Goal: Communication & Community: Answer question/provide support

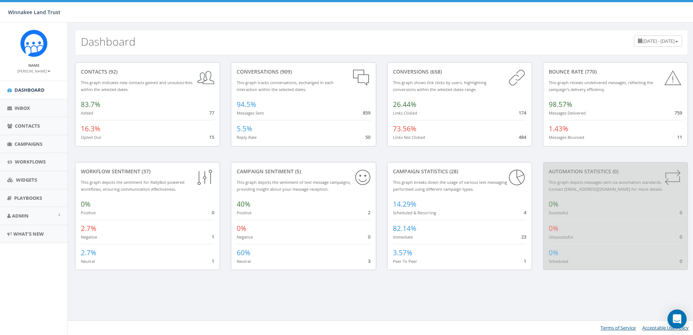
click at [679, 318] on icon "Open Intercom Messenger" at bounding box center [677, 318] width 8 height 9
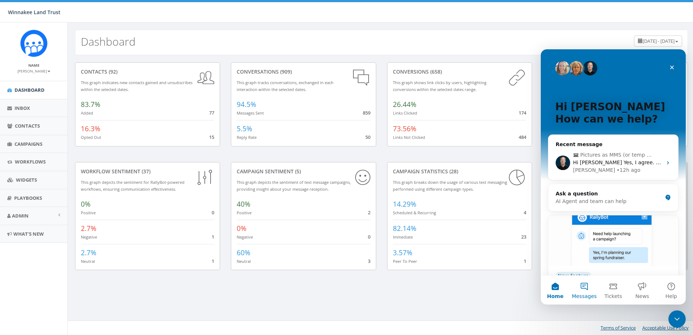
click at [585, 290] on button "Messages" at bounding box center [584, 290] width 29 height 29
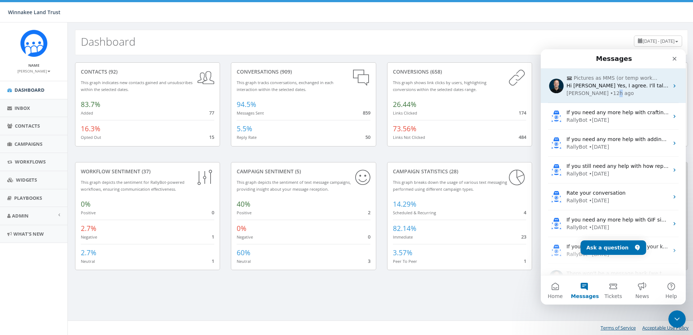
click at [610, 91] on div "• 12h ago" at bounding box center [622, 94] width 24 height 8
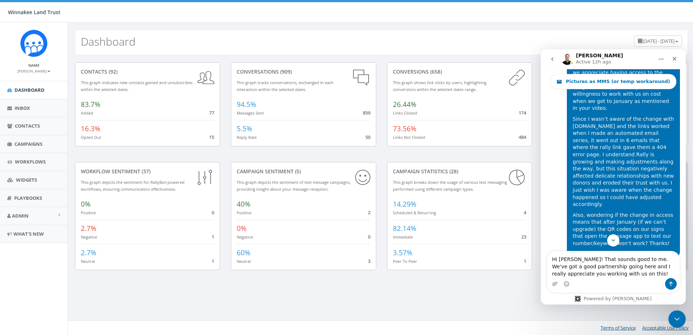
scroll to position [2517, 0]
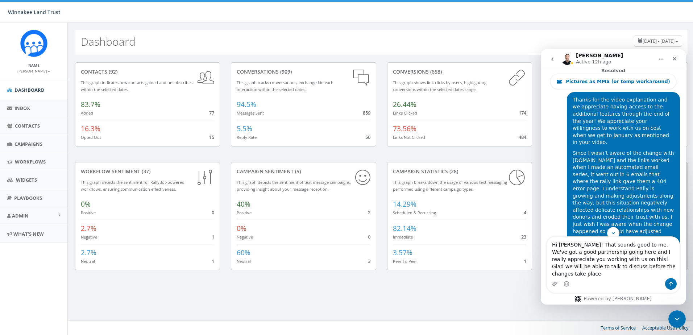
click at [605, 268] on textarea "Hi James! That sounds good to me. We've got a good partnership going here and I…" at bounding box center [613, 257] width 133 height 41
click at [642, 277] on textarea "Hi James! That sounds good to me. We've got a good partnership going here and I…" at bounding box center [613, 257] width 133 height 41
click at [667, 267] on textarea "Hi James! That sounds good to me. We've got a good partnership going here and I…" at bounding box center [613, 257] width 133 height 41
click at [569, 275] on textarea "Hi James! That sounds good to me. We've got a good partnership going here and I…" at bounding box center [613, 257] width 133 height 41
click at [622, 274] on textarea "Hi James! That sounds good to me. We've got a good partnership going here and I…" at bounding box center [613, 257] width 133 height 41
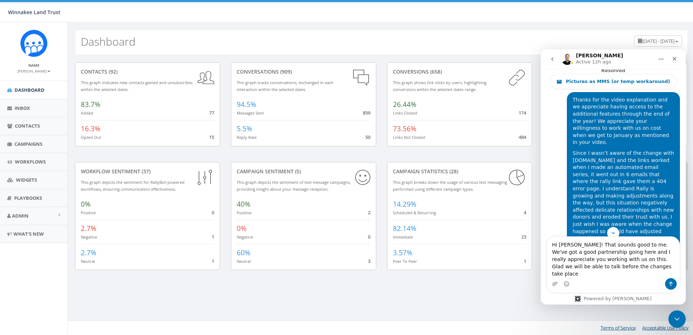
click at [574, 254] on textarea "Hi James! That sounds good to me. We've got a good partnership going here and I…" at bounding box center [613, 257] width 133 height 41
click at [624, 276] on textarea "Hi James, that sounds good to me. We've got a good partnership going here and I…" at bounding box center [613, 257] width 133 height 41
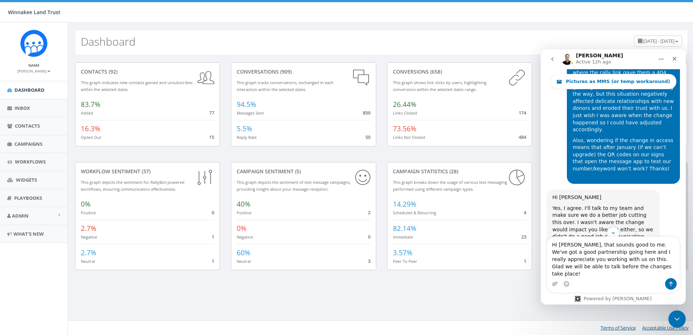
scroll to position [2647, 0]
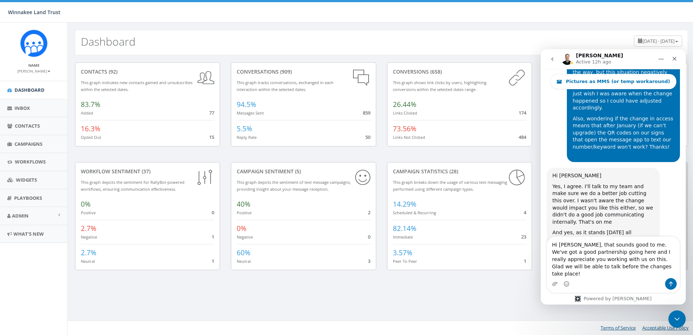
type textarea "Hi James, that sounds good to me. We've got a good partnership going here and I…"
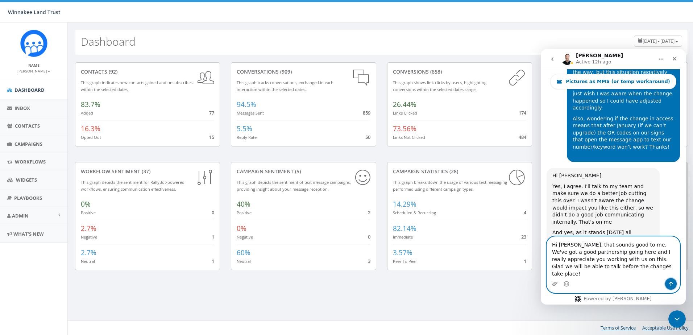
click at [668, 283] on icon "Send a message…" at bounding box center [671, 284] width 6 height 6
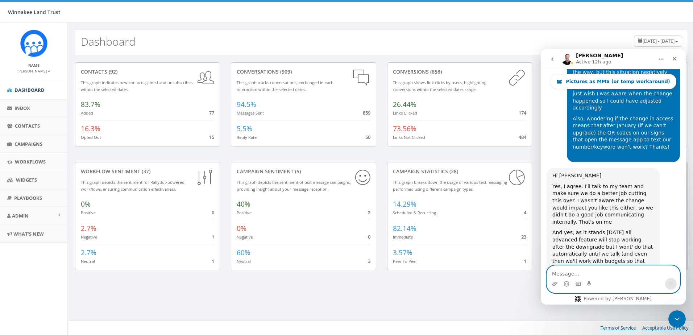
scroll to position [2685, 0]
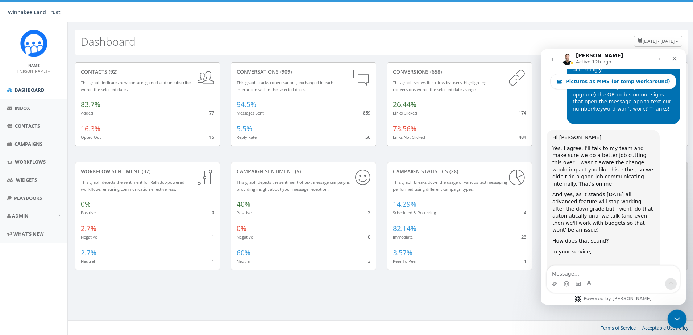
click at [673, 316] on icon "Close Intercom Messenger" at bounding box center [676, 318] width 9 height 9
